Goal: Find specific page/section: Find specific page/section

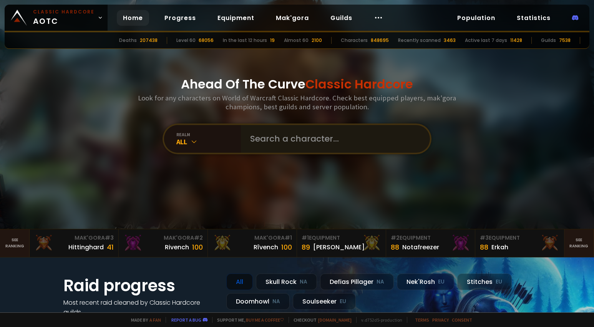
click at [241, 136] on div at bounding box center [335, 139] width 189 height 28
click at [254, 141] on input "text" at bounding box center [333, 139] width 175 height 28
type input "kellysucks"
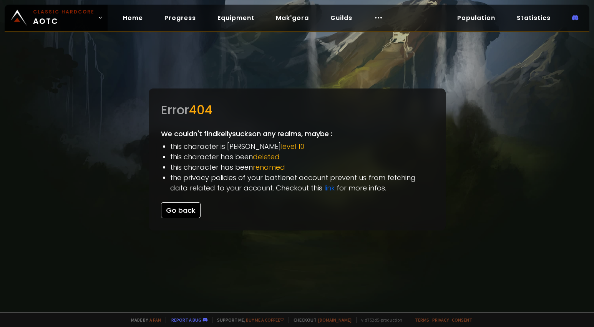
click at [175, 212] on button "Go back" at bounding box center [181, 210] width 40 height 16
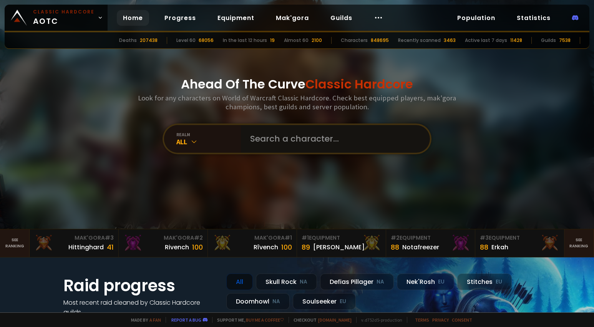
click at [252, 138] on input "text" at bounding box center [333, 139] width 175 height 28
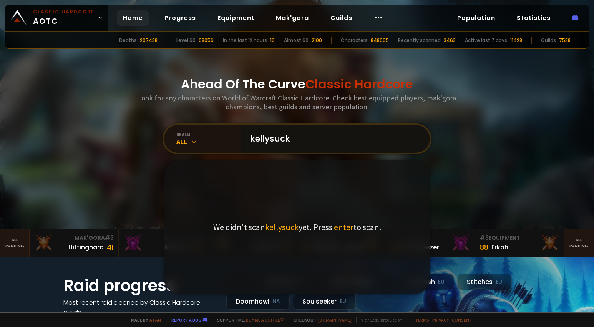
type input "kellysucks"
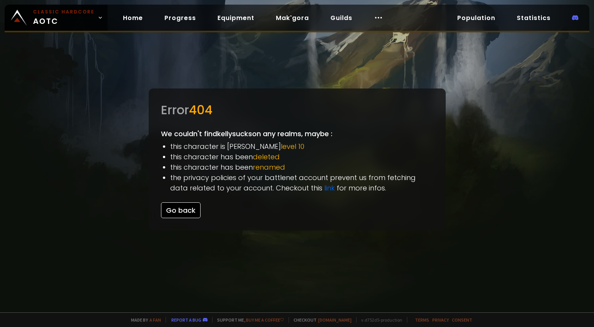
click at [185, 209] on button "Go back" at bounding box center [181, 210] width 40 height 16
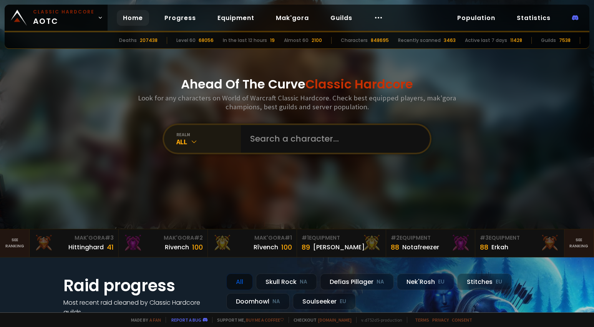
click at [191, 138] on icon at bounding box center [194, 142] width 8 height 8
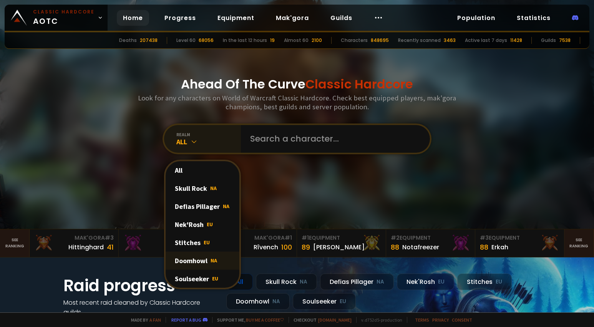
click at [192, 256] on div "Doomhowl NA" at bounding box center [203, 260] width 74 height 18
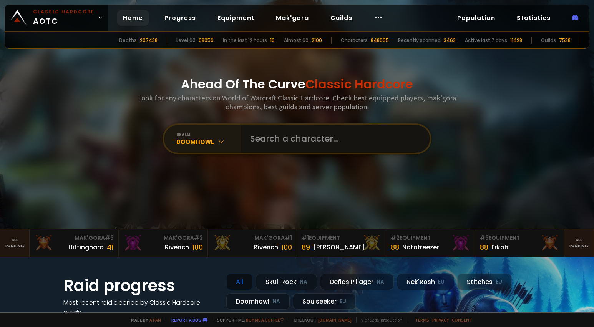
click at [263, 141] on input "text" at bounding box center [333, 139] width 175 height 28
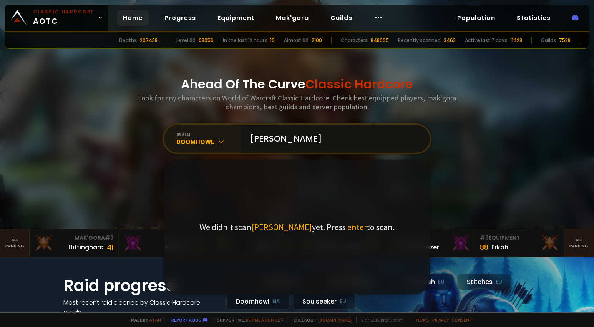
type input "kellys"
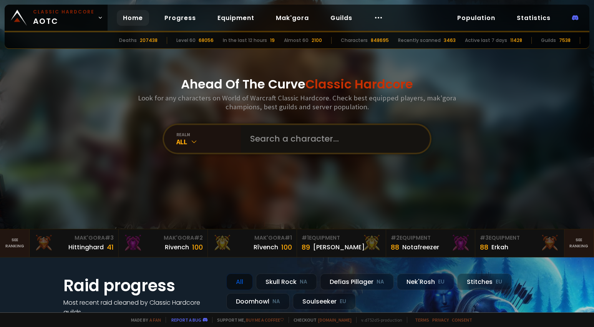
click at [277, 138] on input "text" at bounding box center [333, 139] width 175 height 28
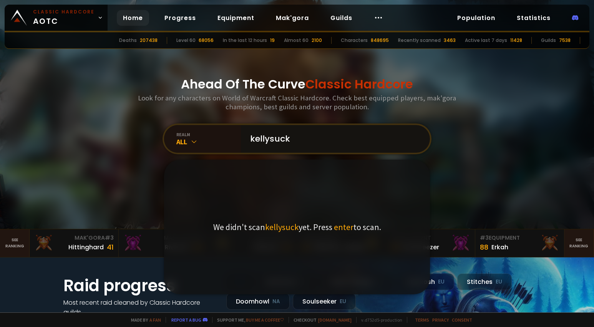
type input "kellysucks"
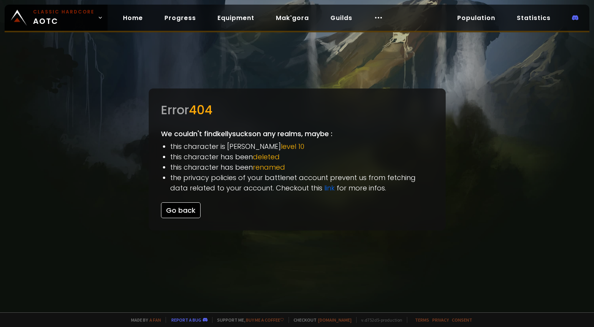
click at [183, 210] on button "Go back" at bounding box center [181, 210] width 40 height 16
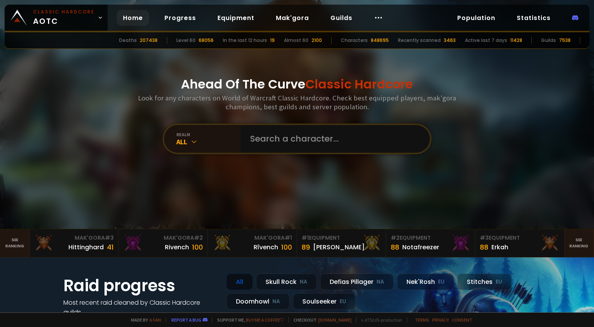
click at [493, 140] on div "Ahead Of The Curve Classic Hardcore Look for any characters on World of Warcraf…" at bounding box center [297, 114] width 463 height 229
